Goal: Task Accomplishment & Management: Manage account settings

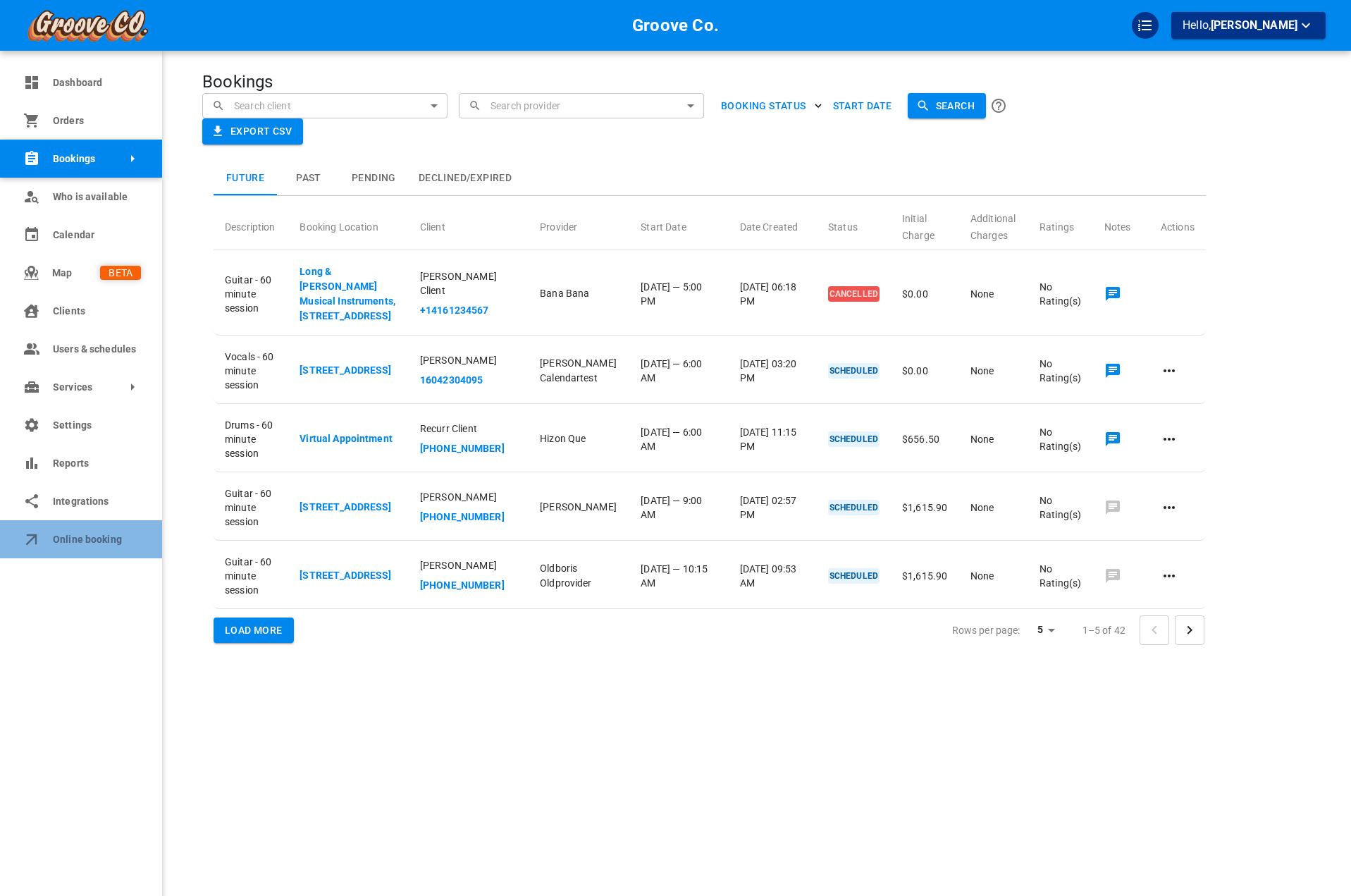
click at [94, 532] on span "Online booking" at bounding box center [97, 539] width 88 height 15
click at [16, 360] on link "Users & schedules" at bounding box center [81, 349] width 162 height 38
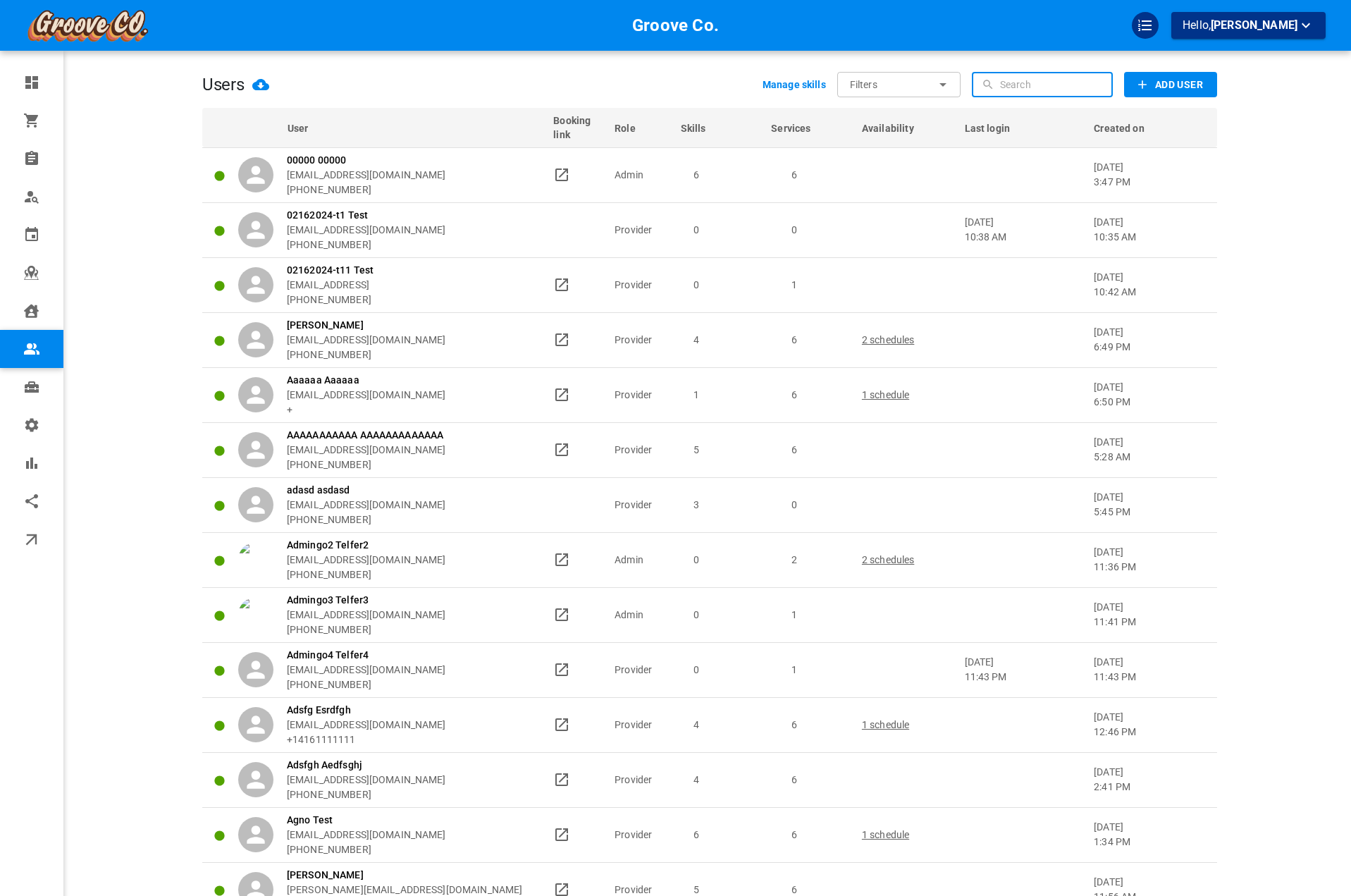
click at [1096, 82] on input "text" at bounding box center [1055, 84] width 109 height 26
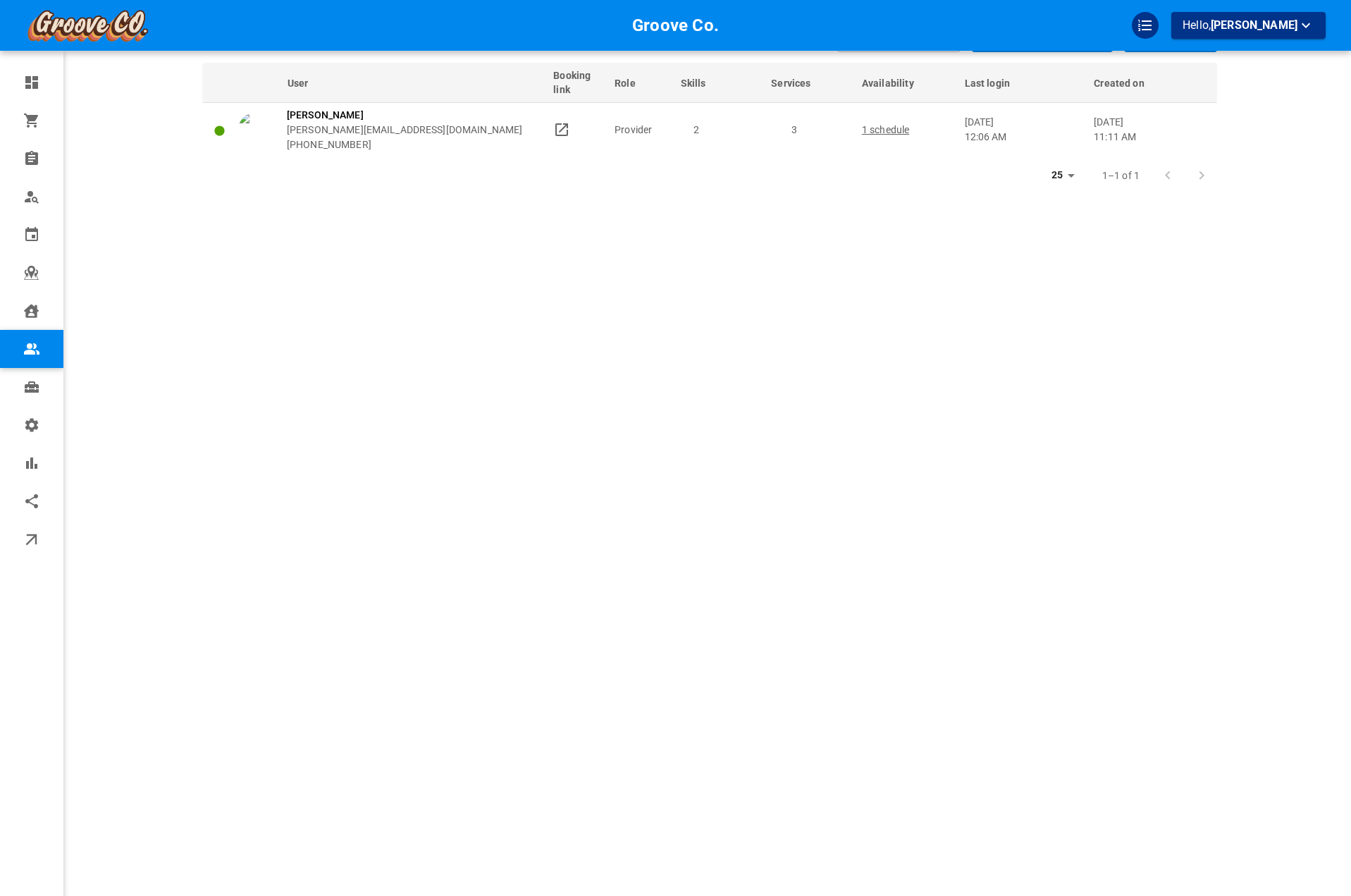
scroll to position [71, 0]
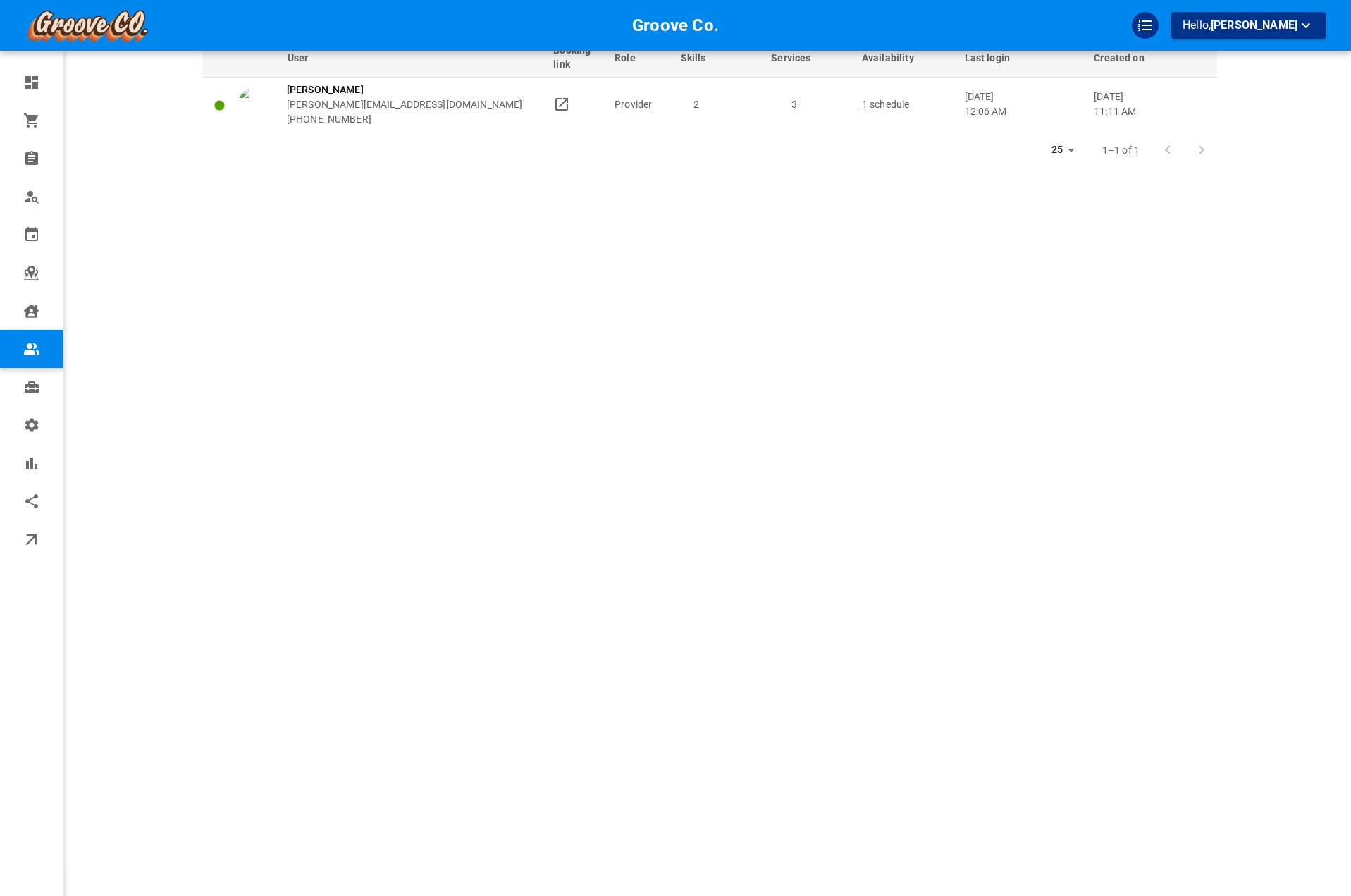
type input "[PERSON_NAME]"
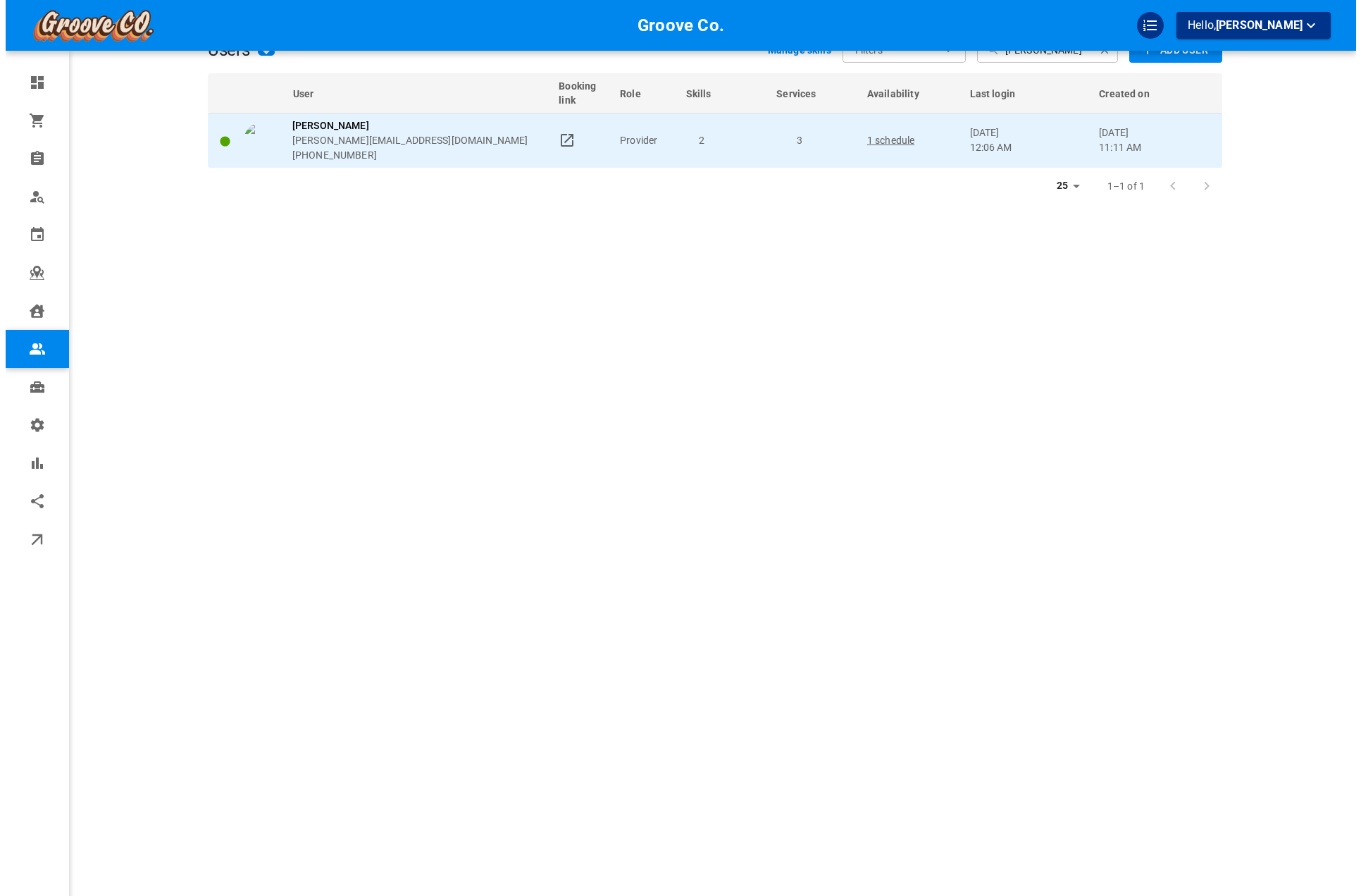
scroll to position [0, 0]
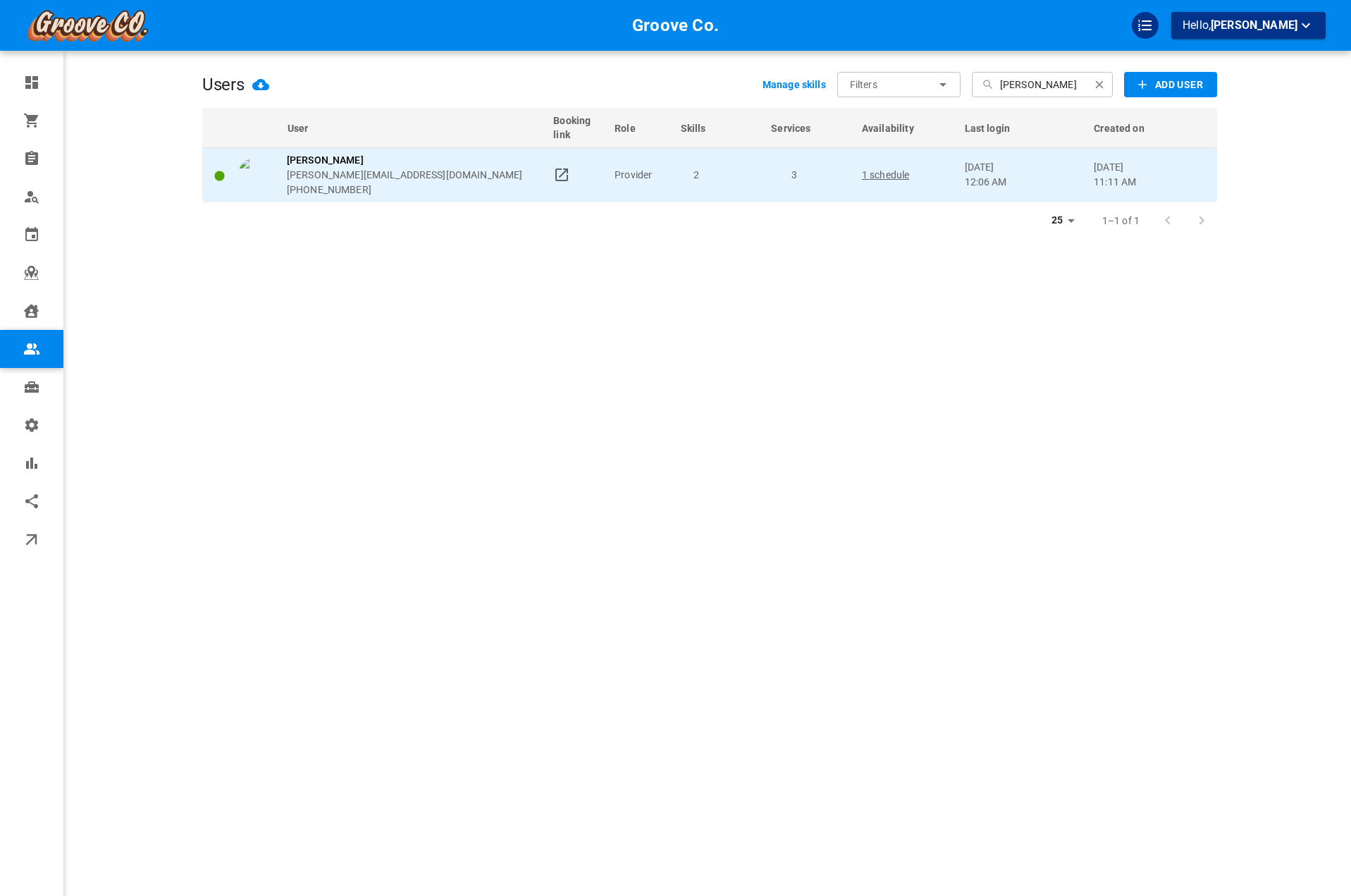
click at [737, 181] on td "2" at bounding box center [720, 175] width 91 height 55
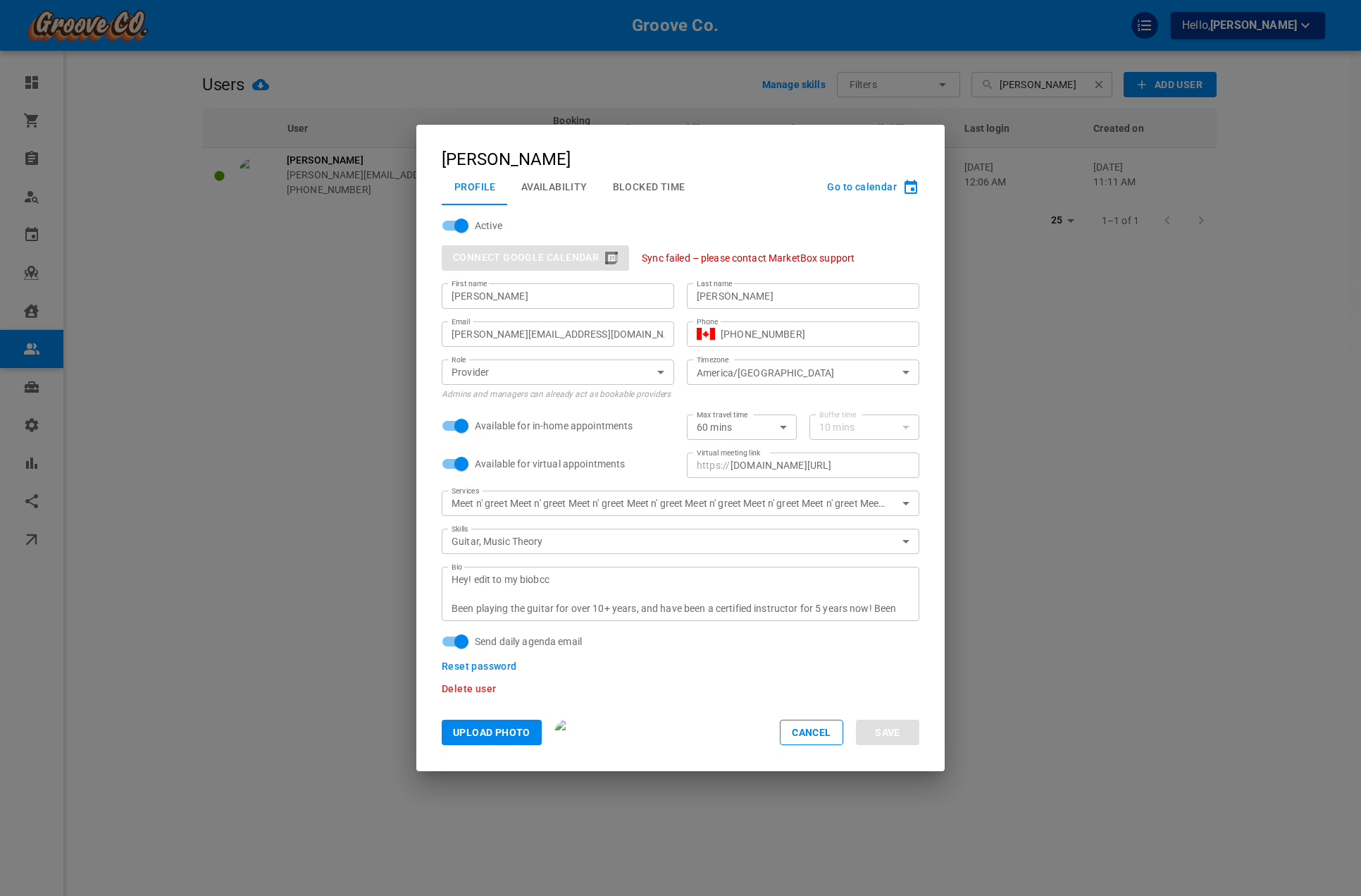
click at [553, 192] on button "Availability" at bounding box center [554, 187] width 92 height 37
